Goal: Information Seeking & Learning: Learn about a topic

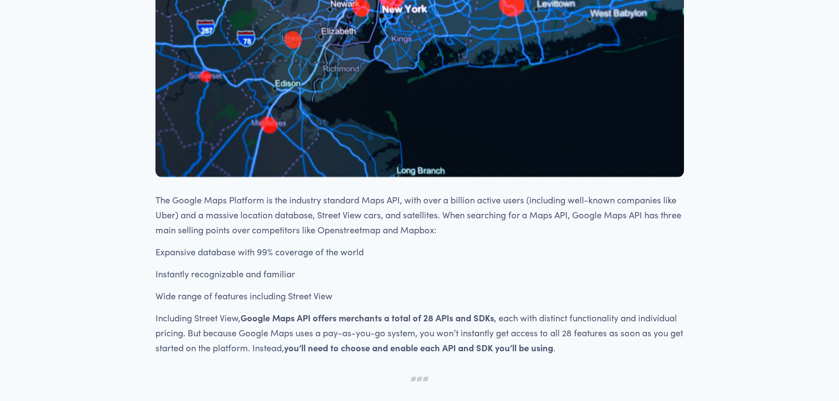
scroll to position [352, 0]
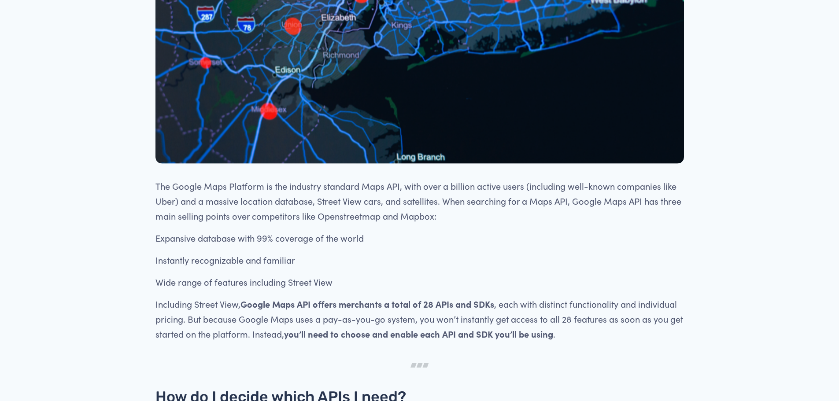
click at [410, 220] on p "The Google Maps Platform is the industry standard Maps API, with over a billion…" at bounding box center [419, 201] width 528 height 45
click at [409, 212] on p "The Google Maps Platform is the industry standard Maps API, with over a billion…" at bounding box center [419, 201] width 528 height 45
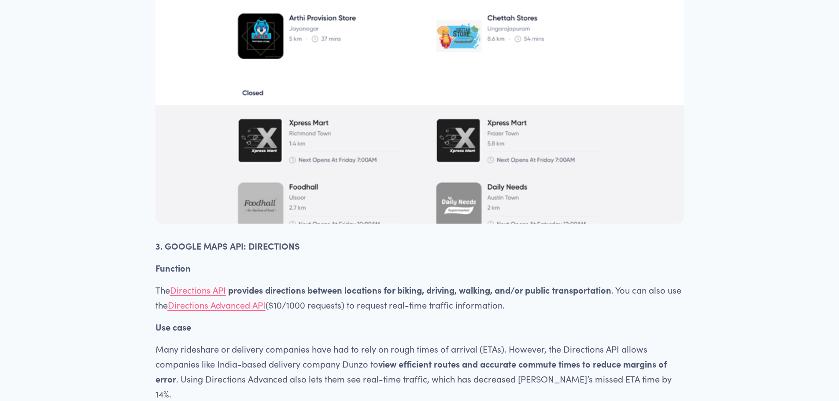
scroll to position [2202, 0]
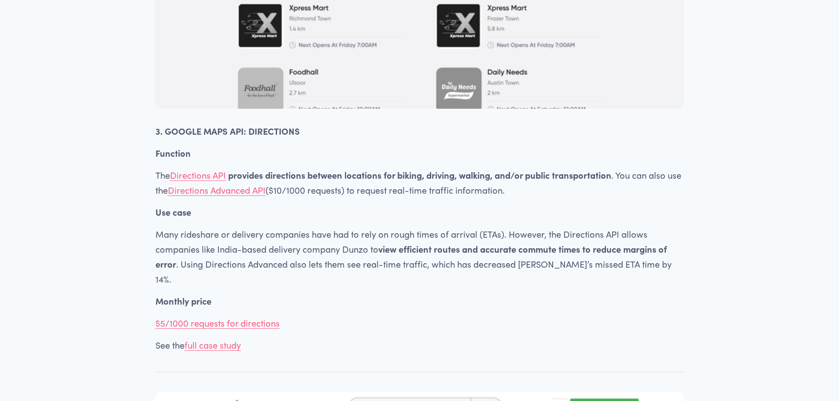
click at [409, 198] on p "The Directions API provides directions between locations for biking, driving, w…" at bounding box center [419, 183] width 528 height 30
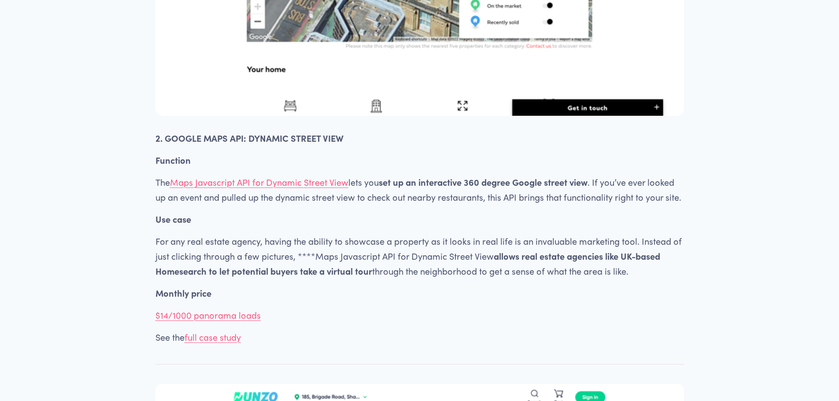
scroll to position [1585, 0]
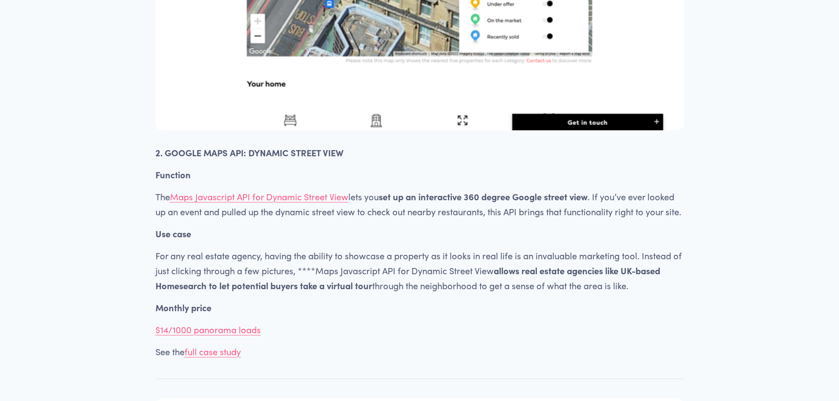
click at [409, 212] on p "The Maps Javascript API for Dynamic Street View lets you set up an interactive …" at bounding box center [419, 204] width 528 height 30
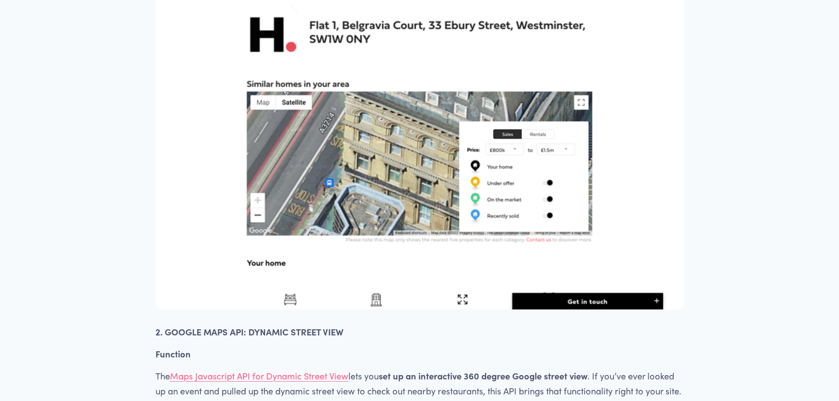
scroll to position [1145, 0]
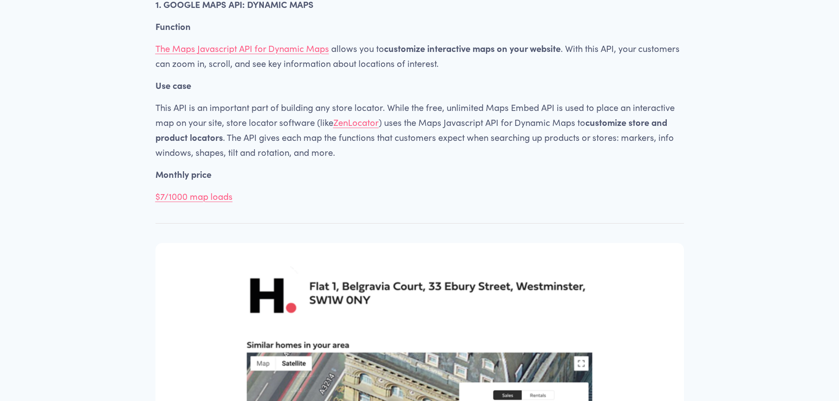
click at [409, 212] on div at bounding box center [419, 223] width 543 height 24
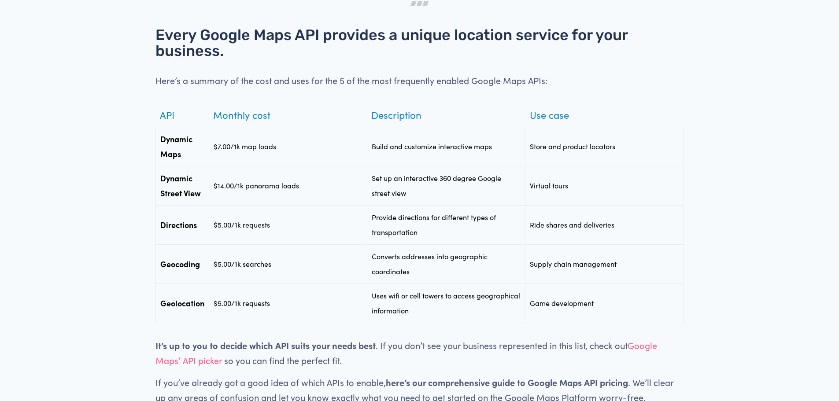
scroll to position [4007, 0]
click at [409, 212] on td "Provide directions for different types of transportation" at bounding box center [446, 223] width 158 height 39
